Goal: Use online tool/utility: Use online tool/utility

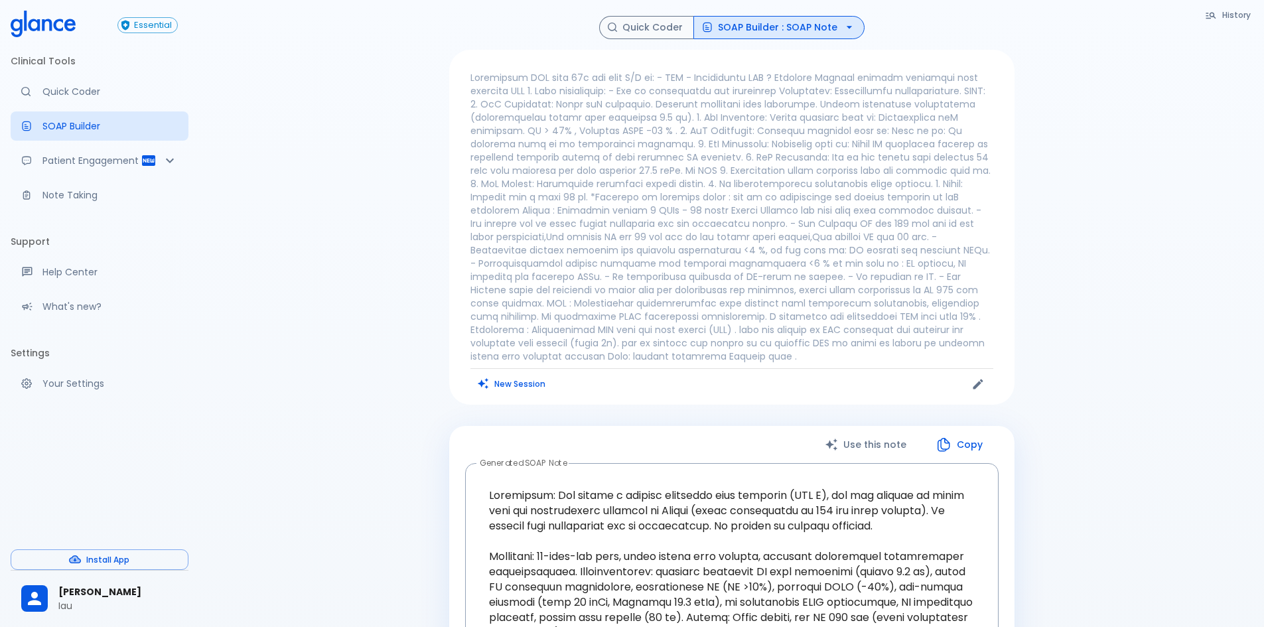
drag, startPoint x: 507, startPoint y: 388, endPoint x: 541, endPoint y: 382, distance: 34.4
click at [508, 388] on button "New Session" at bounding box center [511, 383] width 83 height 19
click at [525, 355] on div "History Quick Coder SOAP Builder : SOAP Note New Session Use this note Copy Gen…" at bounding box center [731, 565] width 1065 height 1130
click at [977, 384] on div "History Quick Coder SOAP Builder : SOAP Note New Session Use this note Copy Gen…" at bounding box center [731, 565] width 1065 height 1130
click at [550, 384] on div "History Quick Coder SOAP Builder : SOAP Note New Session Use this note Copy Gen…" at bounding box center [731, 565] width 1065 height 1130
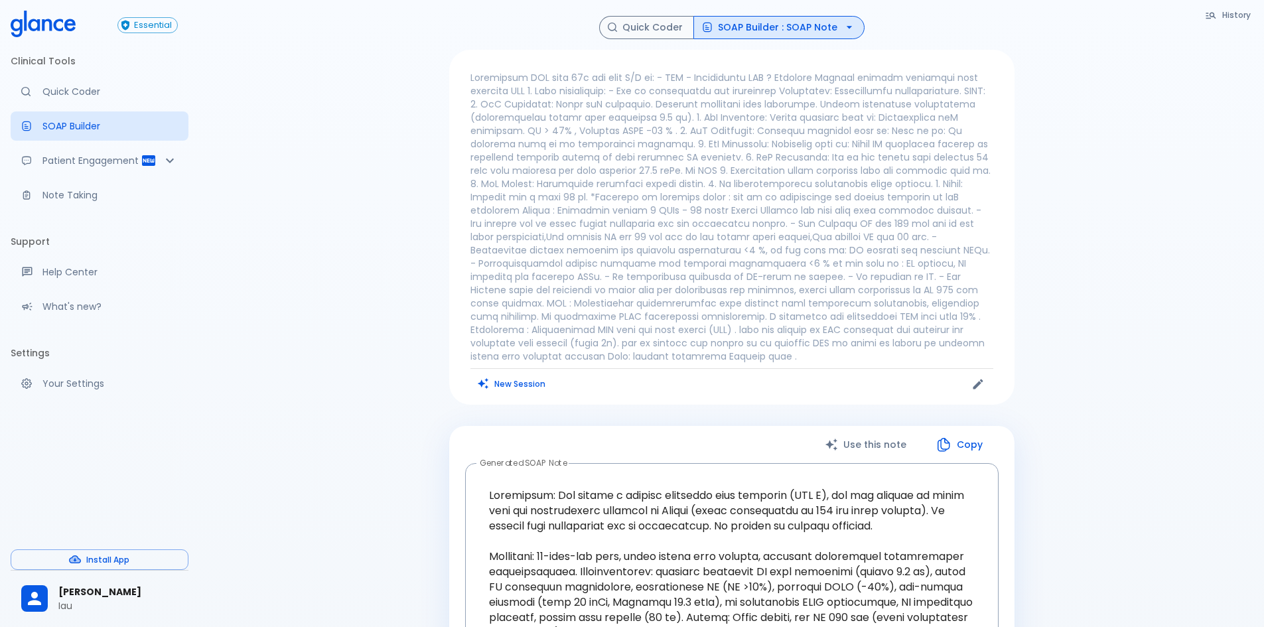
click at [541, 382] on div "History Quick Coder SOAP Builder : SOAP Note New Session Use this note Copy Gen…" at bounding box center [731, 565] width 1065 height 1130
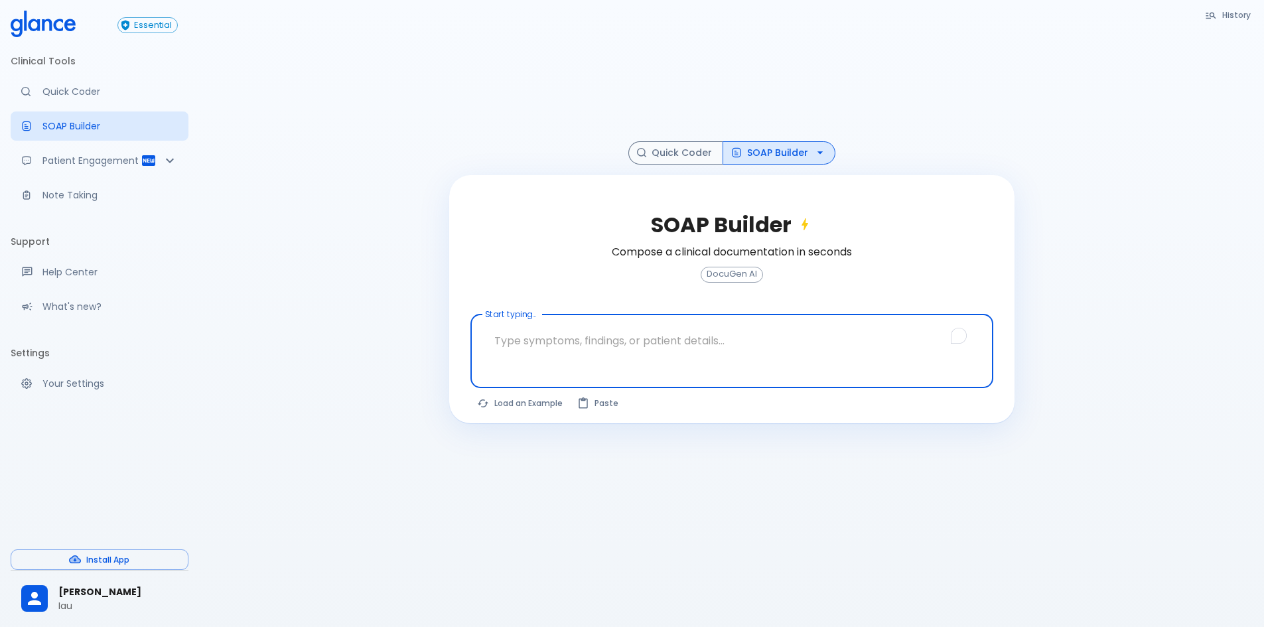
click at [592, 361] on textarea "To enrich screen reader interactions, please activate Accessibility in Grammarl…" at bounding box center [732, 341] width 504 height 42
paste textarea "Cardiology OPD • HTN • CAD S/P PCI twice, first [DATE] in [GEOGRAPHIC_DATA], se…"
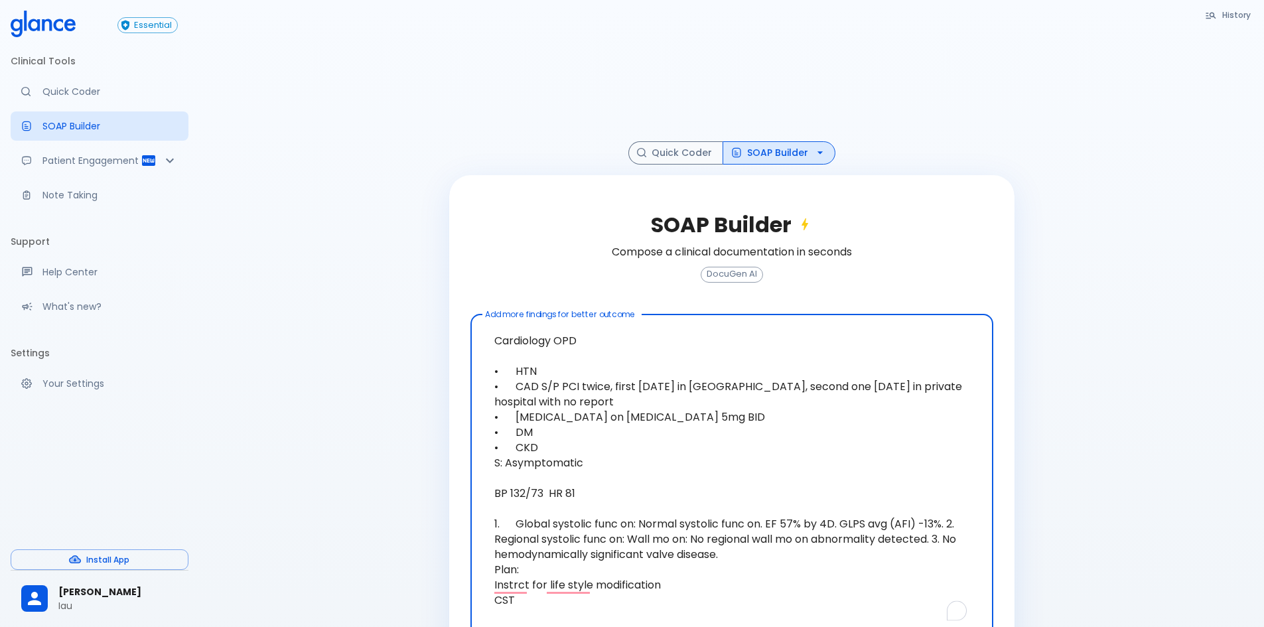
scroll to position [92, 0]
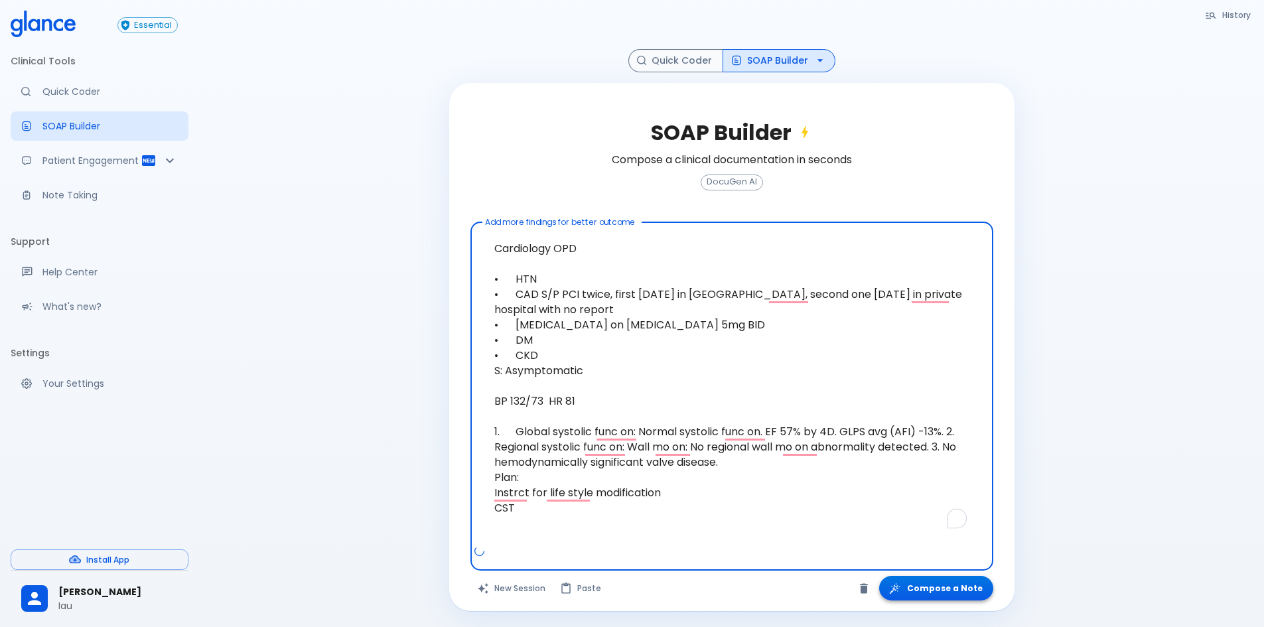
type textarea "Cardiology OPD • HTN • CAD S/P PCI twice, first [DATE] in [GEOGRAPHIC_DATA], se…"
click at [956, 584] on button "Compose a Note" at bounding box center [936, 588] width 114 height 25
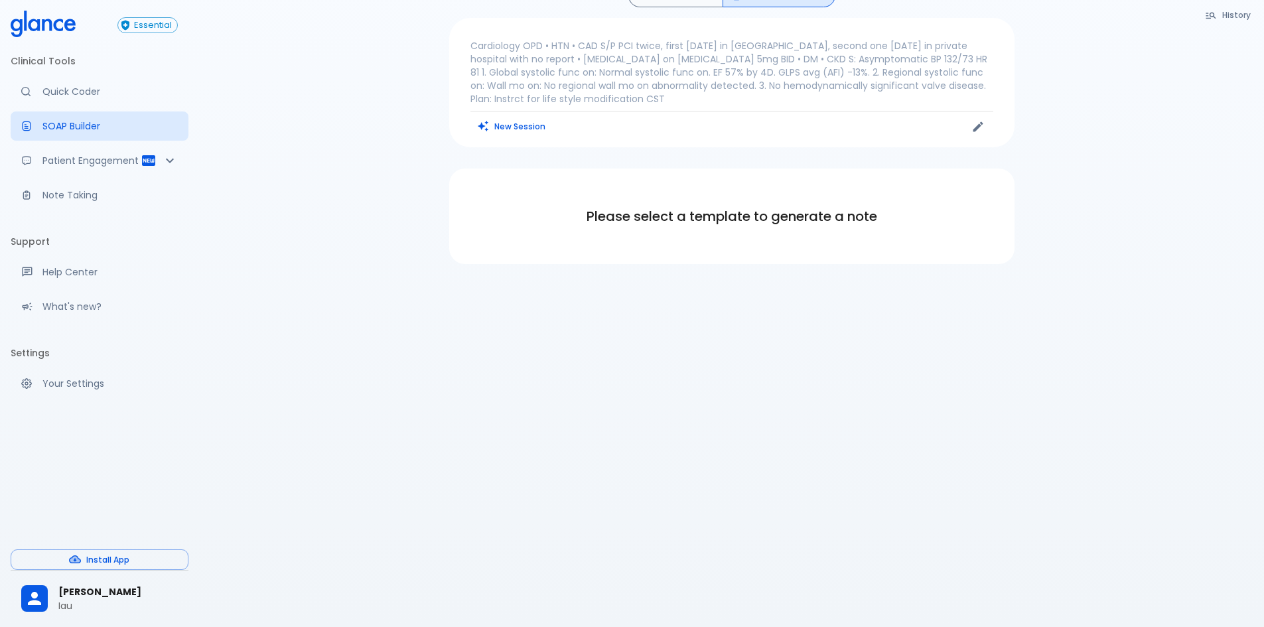
scroll to position [32, 0]
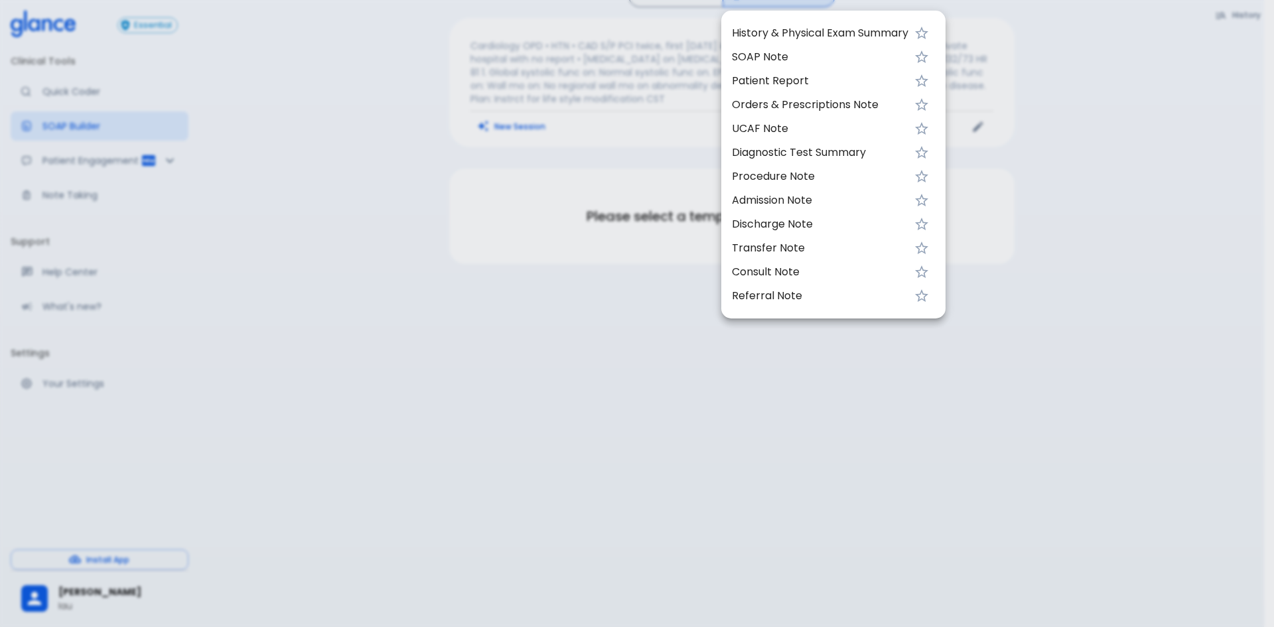
click at [767, 61] on span "SOAP Note" at bounding box center [820, 57] width 176 height 16
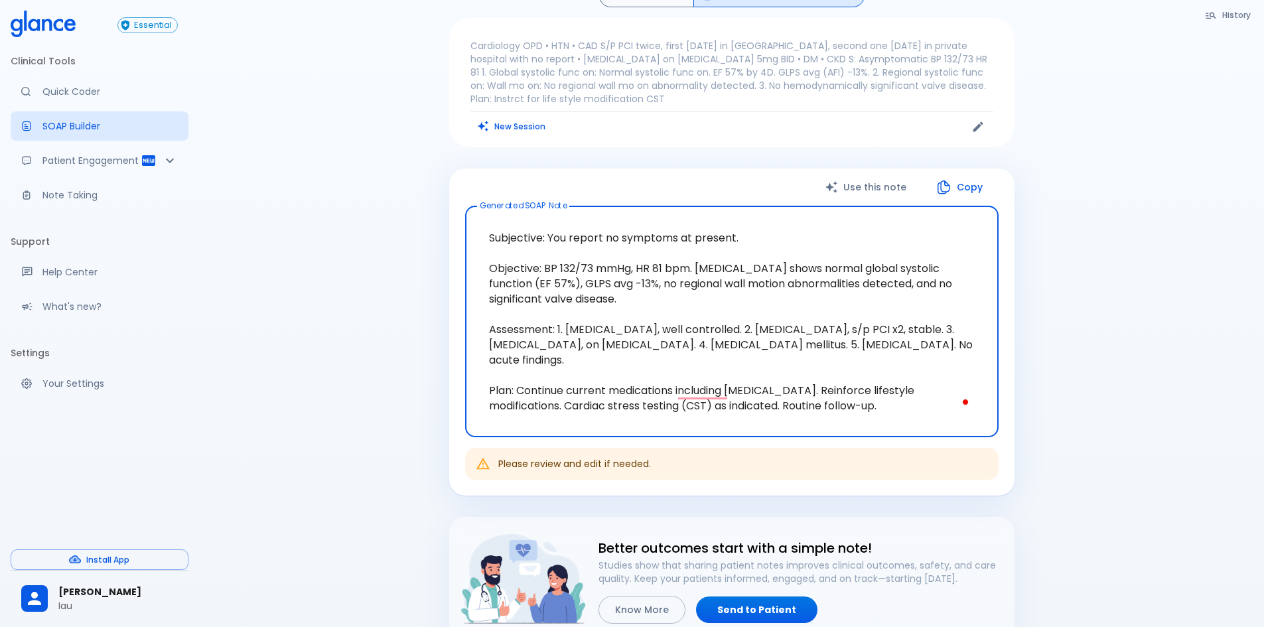
scroll to position [98, 0]
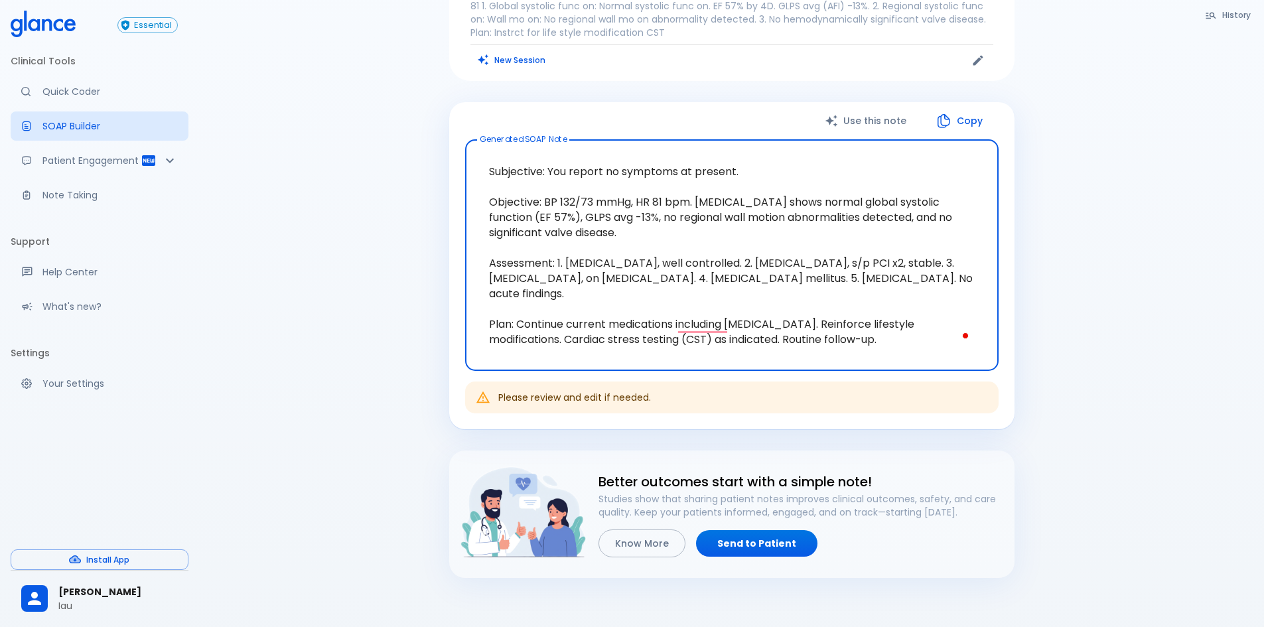
drag, startPoint x: 486, startPoint y: 172, endPoint x: 841, endPoint y: 342, distance: 393.8
click at [841, 342] on textarea "Subjective: You report no symptoms at present. Objective: BP 132/73 mmHg, HR 81…" at bounding box center [731, 256] width 515 height 210
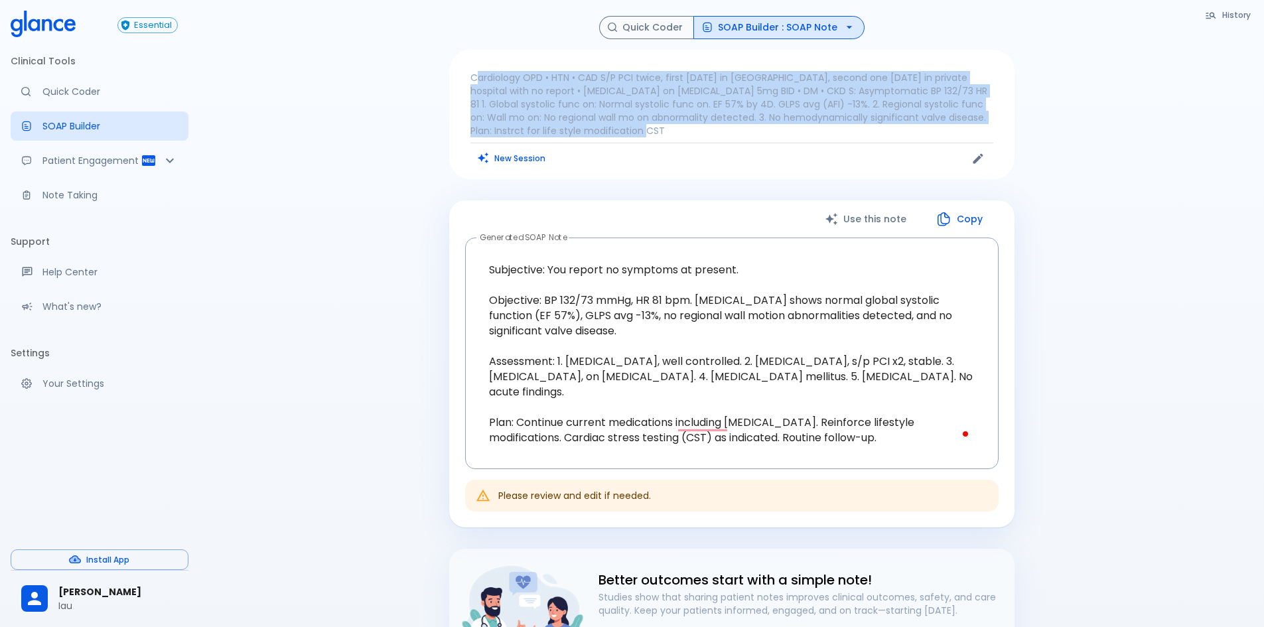
drag, startPoint x: 473, startPoint y: 78, endPoint x: 659, endPoint y: 136, distance: 195.3
click at [659, 136] on p "Cardiology OPD • HTN • CAD S/P PCI twice, first [DATE] in [GEOGRAPHIC_DATA], se…" at bounding box center [731, 104] width 523 height 66
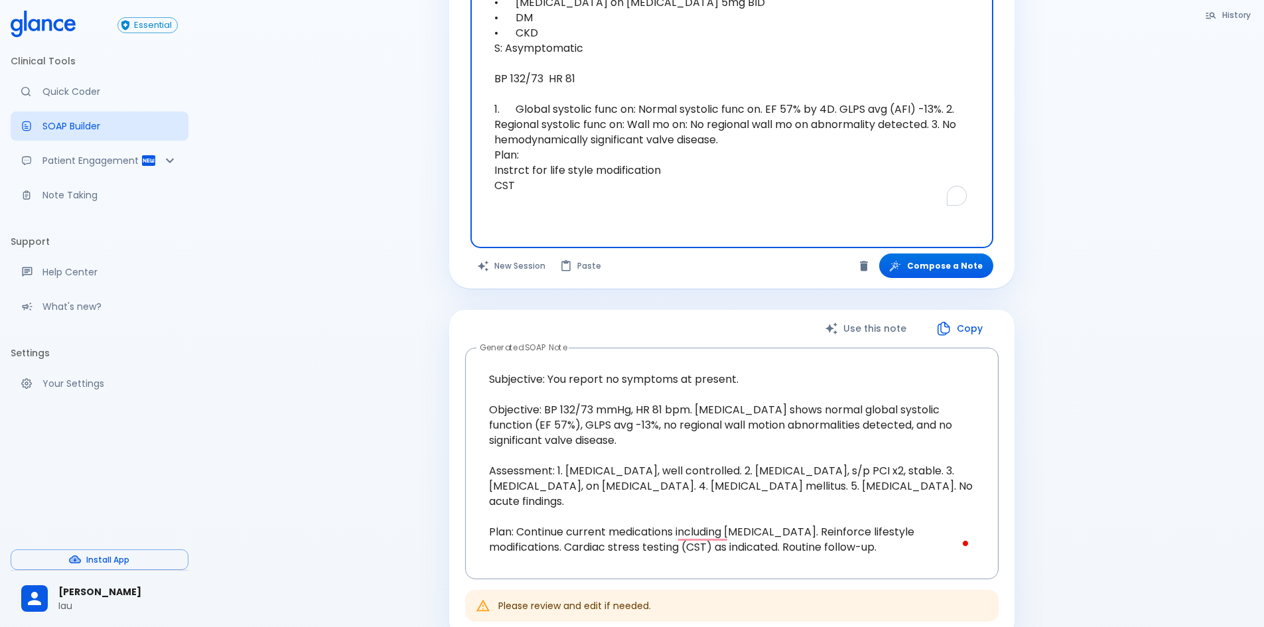
click at [70, 92] on p "Quick Coder" at bounding box center [109, 91] width 135 height 13
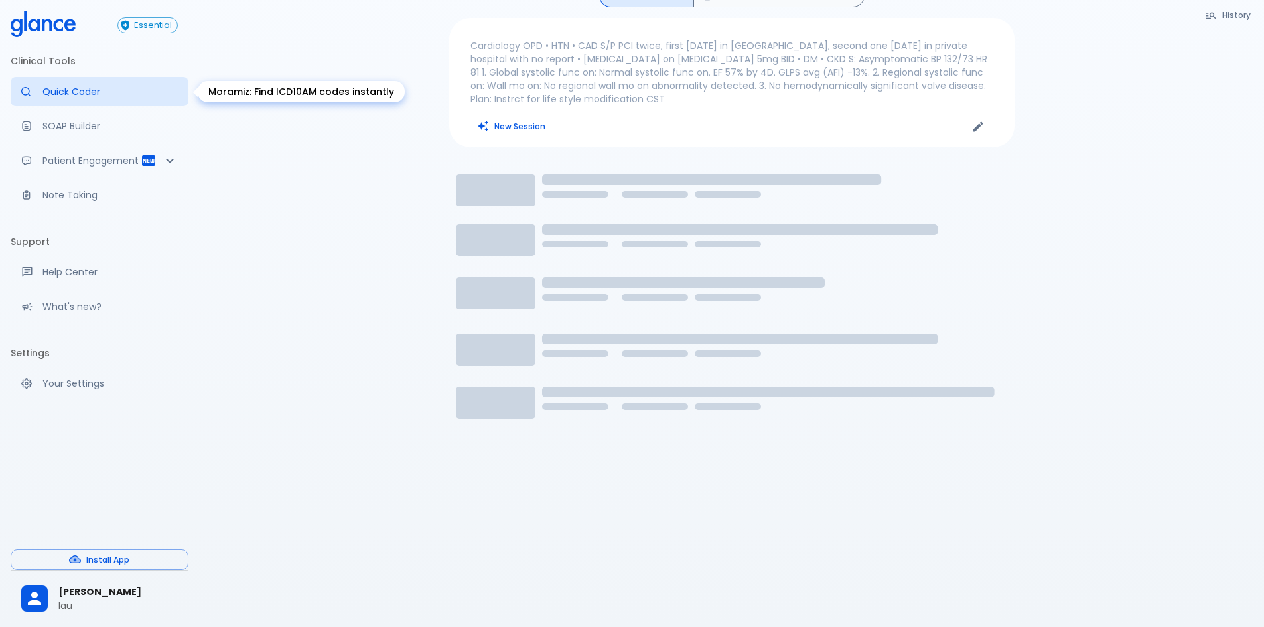
scroll to position [32, 0]
